Goal: Navigation & Orientation: Go to known website

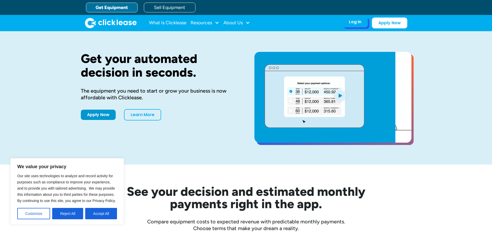
click at [349, 25] on div "Log In Account login I use Clicklease to get my equipment Partner Portal I offe…" at bounding box center [354, 22] width 25 height 11
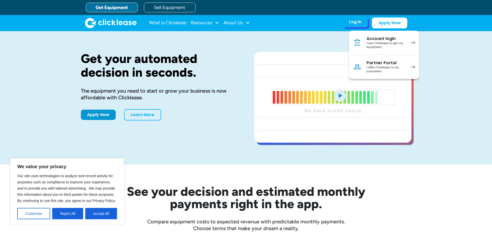
click at [378, 42] on div "I use Clicklease to get my equipment" at bounding box center [385, 45] width 39 height 8
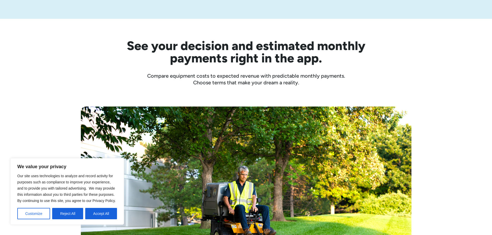
scroll to position [232, 0]
